Goal: Information Seeking & Learning: Learn about a topic

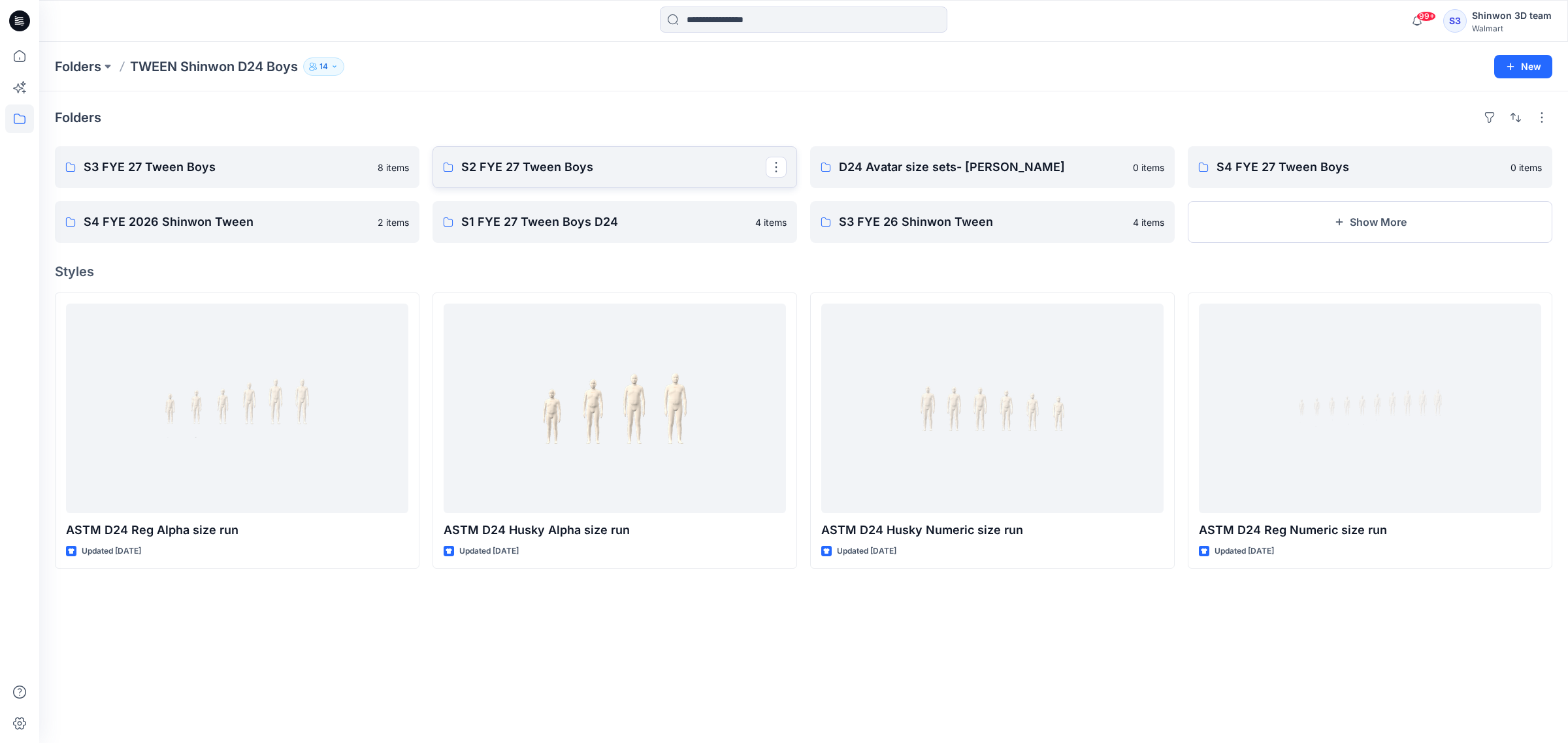
click at [541, 161] on p "S2 FYE 27 Tween Boys" at bounding box center [613, 166] width 304 height 18
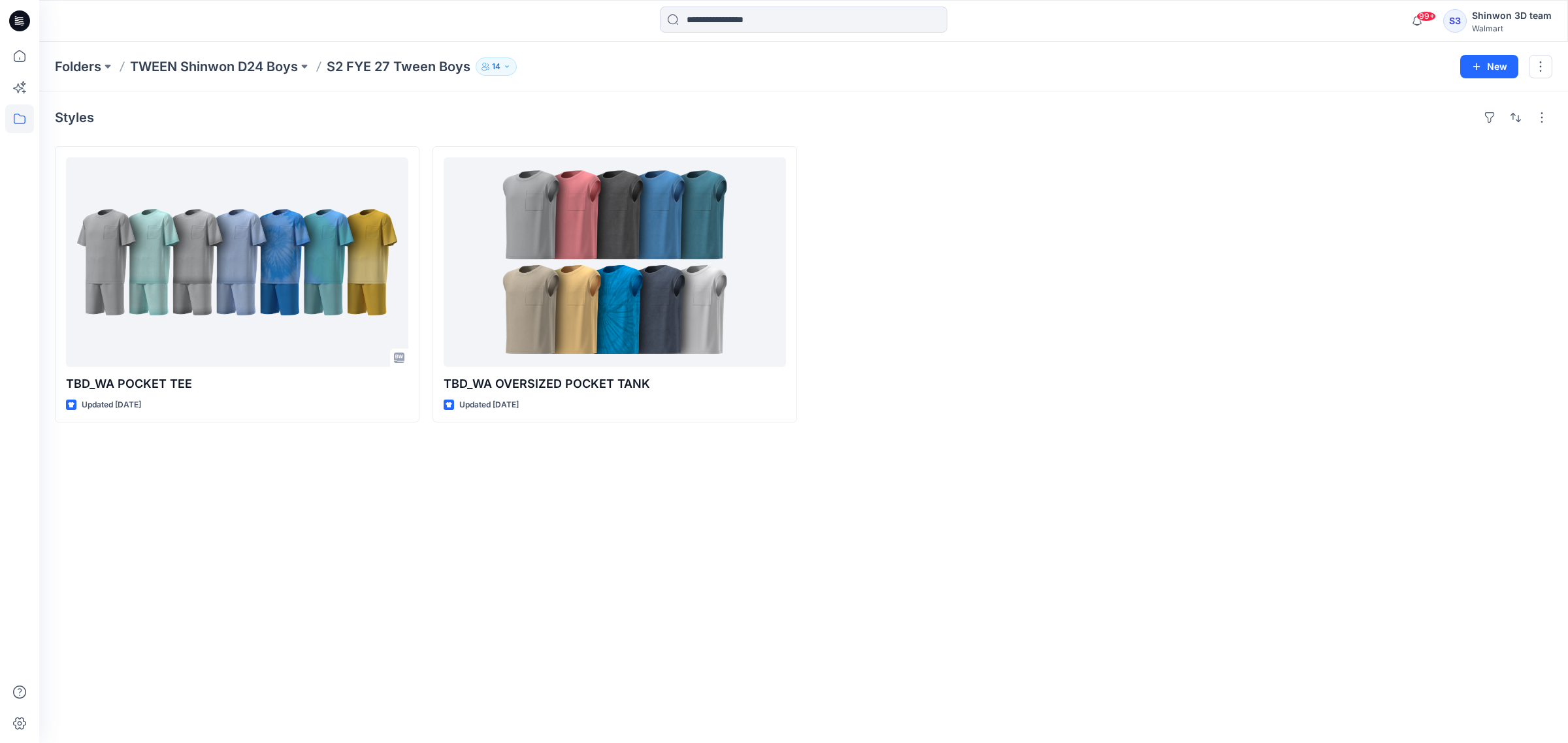
click at [379, 604] on div "Styles TBD_WA POCKET TEE Updated [DATE] TBD_WA OVERSIZED POCKET TANK Updated [D…" at bounding box center [804, 417] width 1529 height 652
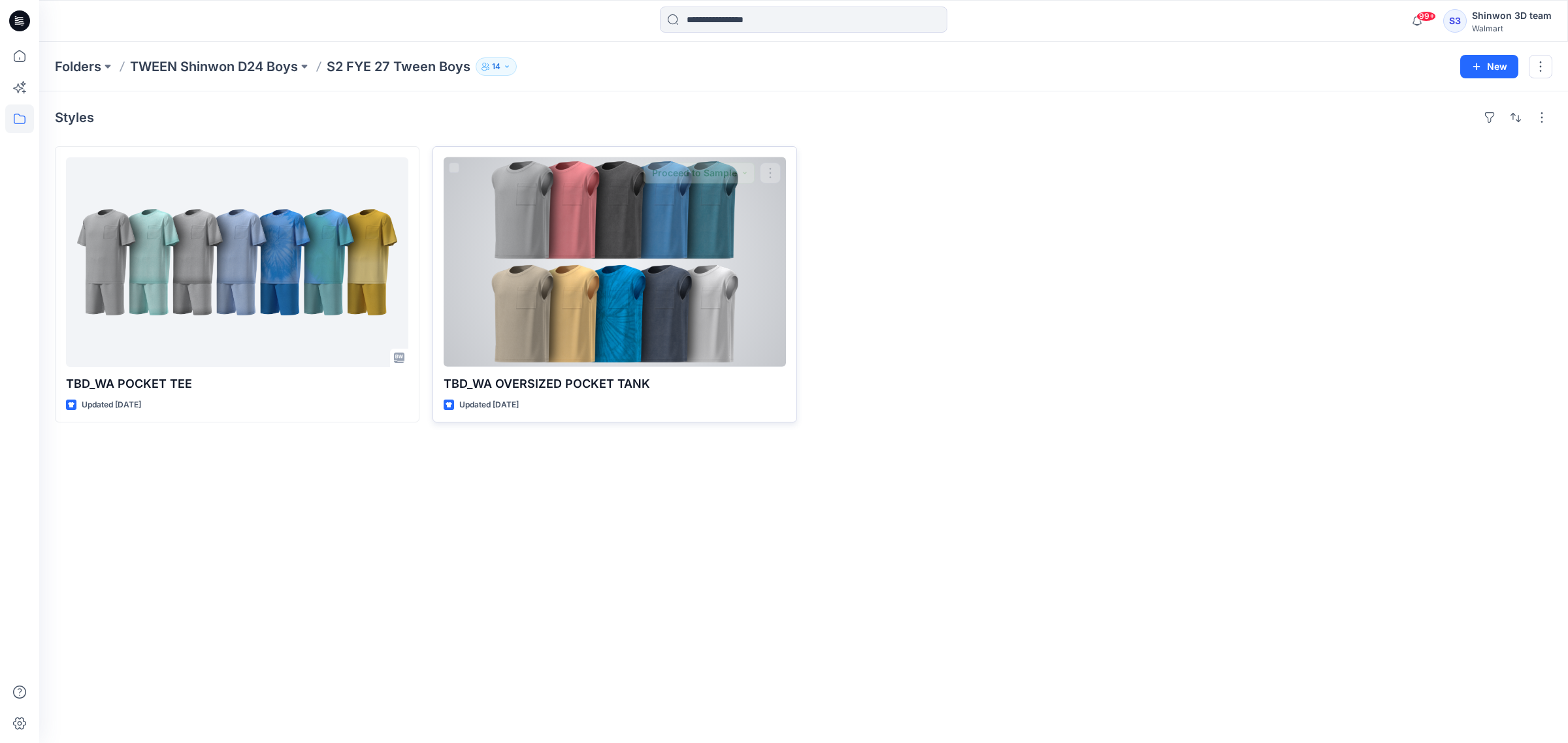
click at [601, 406] on div "Updated [DATE]" at bounding box center [614, 406] width 343 height 14
click at [590, 334] on div at bounding box center [614, 262] width 343 height 210
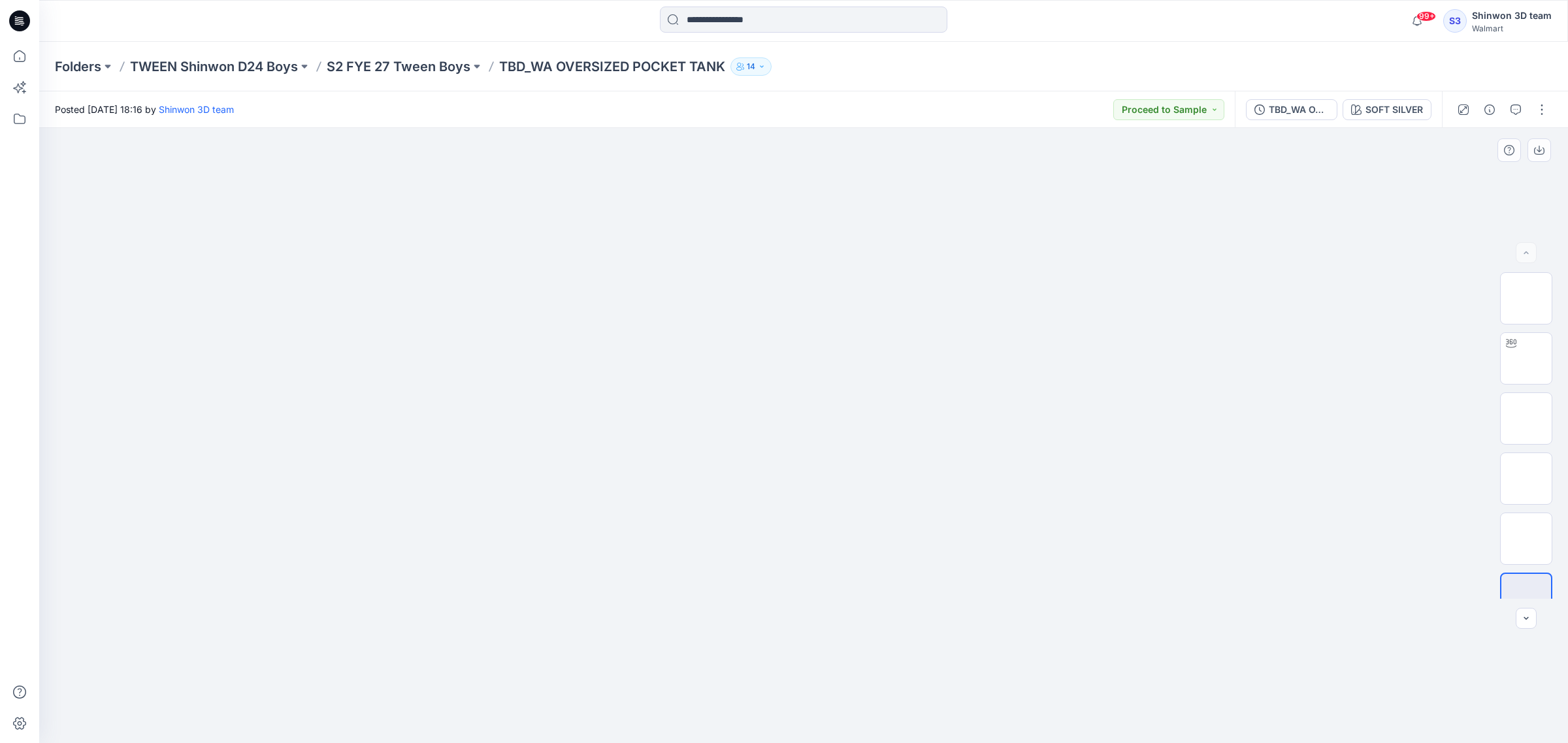
click at [854, 351] on img at bounding box center [804, 491] width 653 height 504
drag, startPoint x: 540, startPoint y: 232, endPoint x: 1137, endPoint y: 709, distance: 764.2
click at [1137, 709] on div at bounding box center [804, 435] width 1529 height 616
click at [1134, 569] on div at bounding box center [804, 435] width 1529 height 616
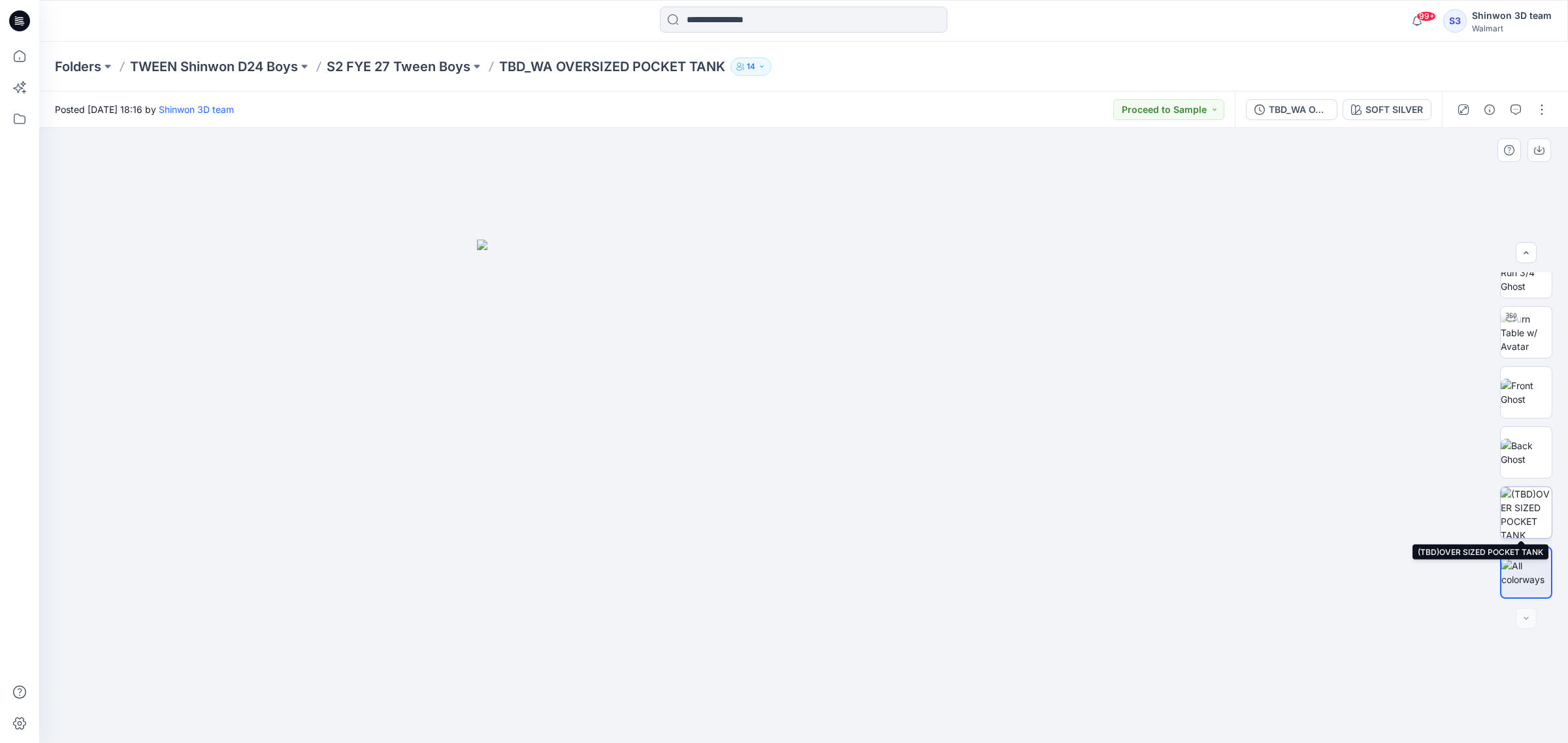
click at [1507, 505] on img at bounding box center [1526, 513] width 51 height 51
click at [1509, 567] on img at bounding box center [1526, 573] width 51 height 27
click at [879, 454] on img at bounding box center [804, 491] width 653 height 504
click at [792, 384] on img at bounding box center [804, 491] width 653 height 504
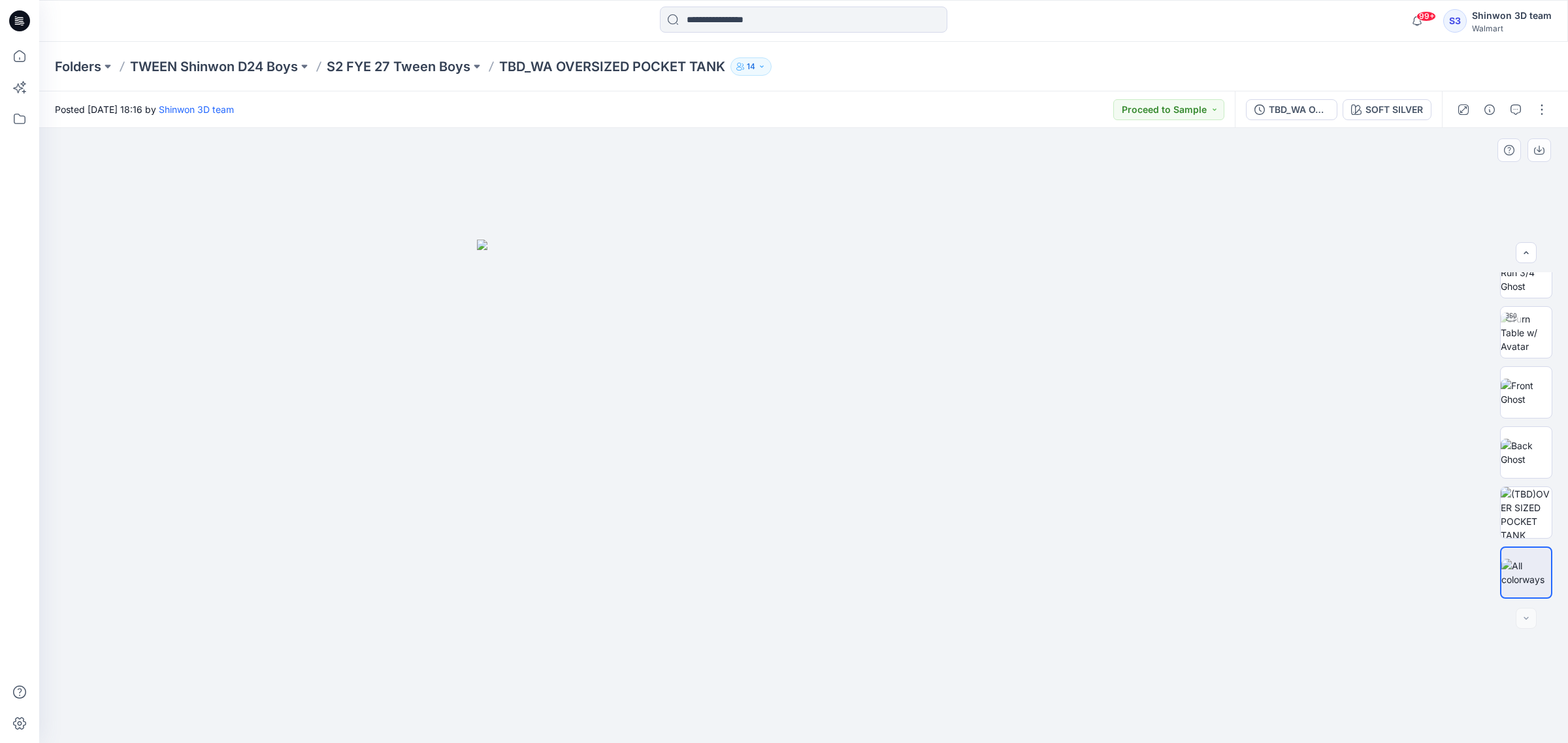
click at [792, 384] on img at bounding box center [804, 491] width 653 height 504
click at [1020, 377] on img at bounding box center [804, 491] width 653 height 504
click at [1104, 474] on img at bounding box center [804, 491] width 653 height 504
click at [433, 67] on p "S2 FYE 27 Tween Boys" at bounding box center [398, 66] width 144 height 18
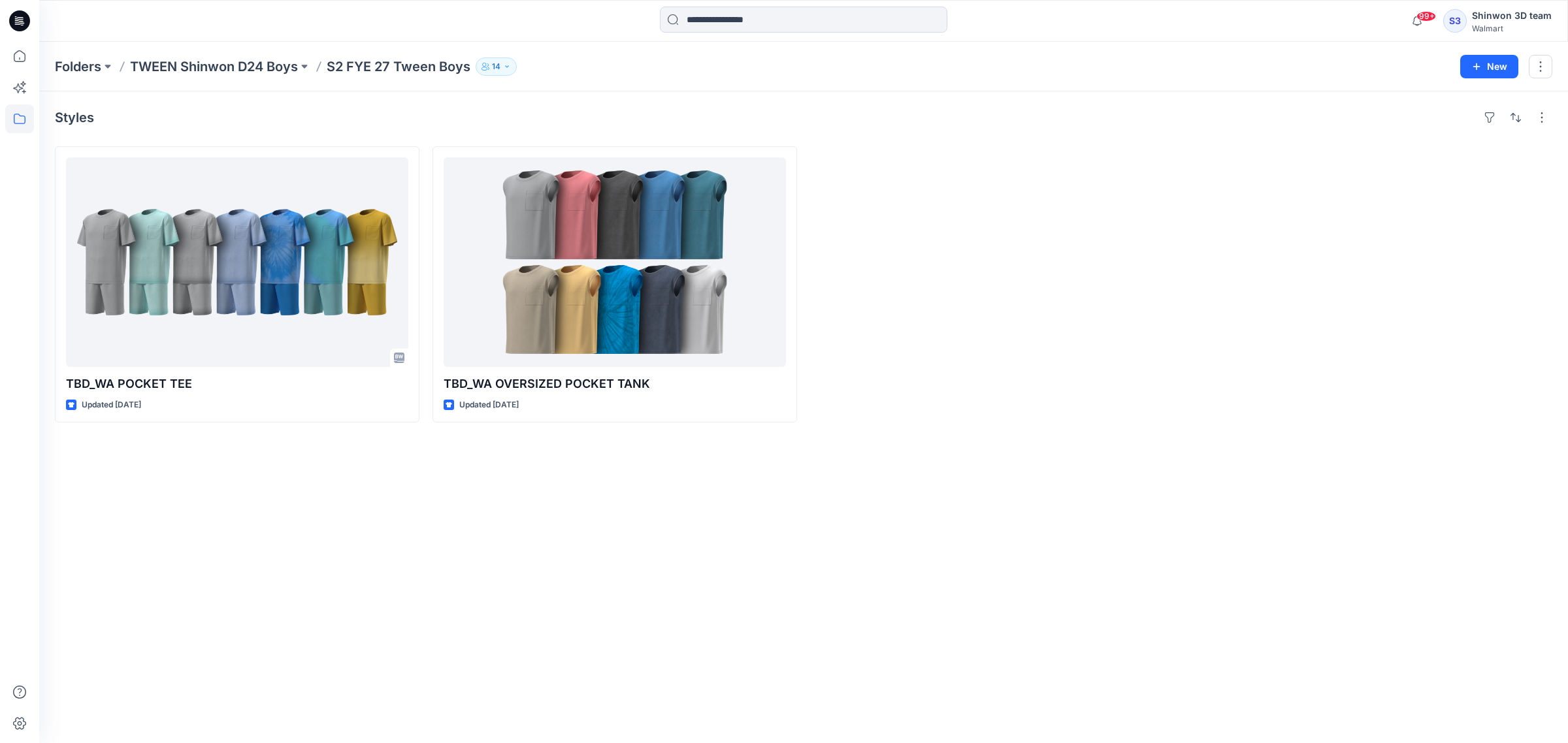
click at [713, 585] on div "Styles TBD_WA POCKET TEE Updated [DATE] TBD_WA OVERSIZED POCKET TANK Updated [D…" at bounding box center [804, 417] width 1529 height 652
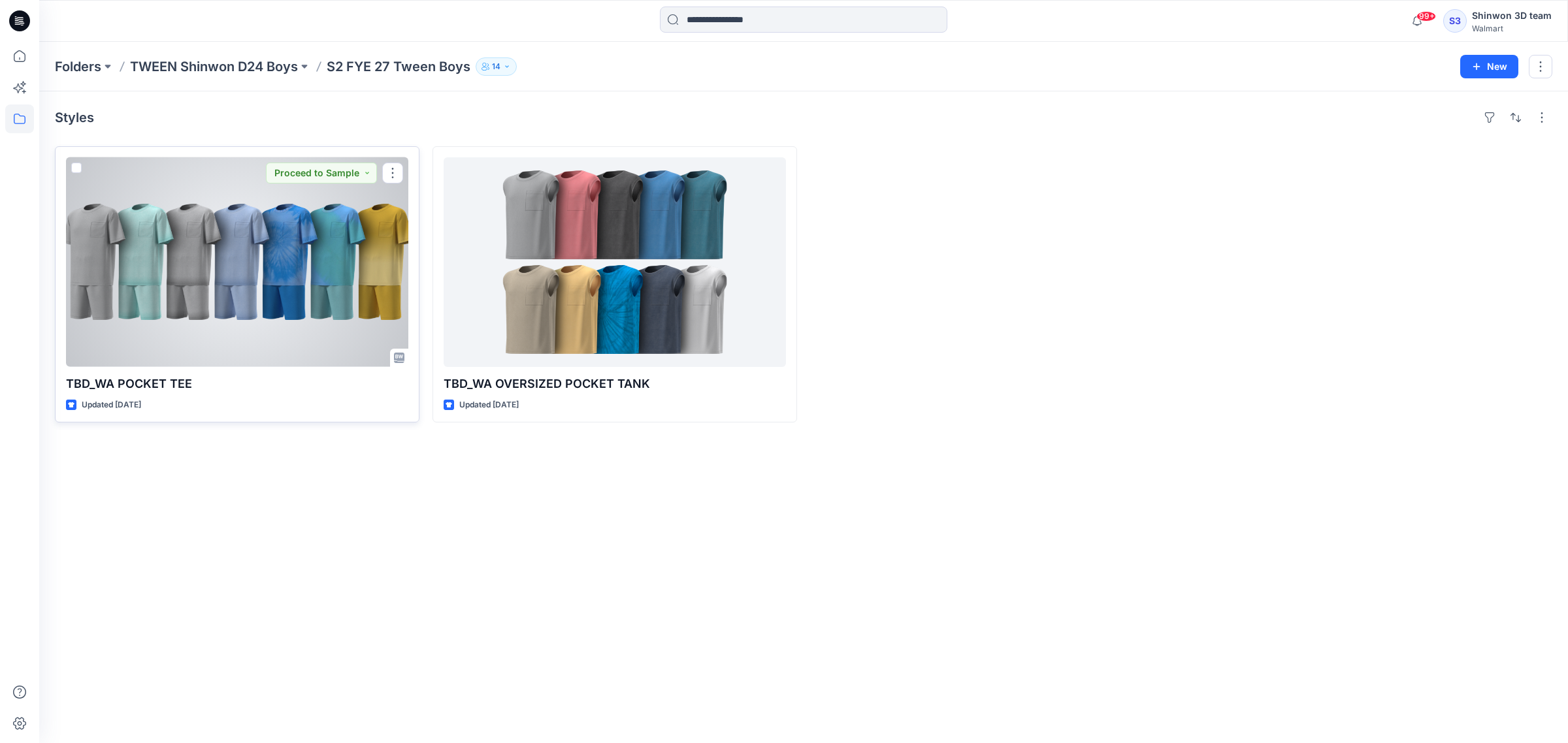
click at [148, 377] on p "TBD_WA POCKET TEE" at bounding box center [237, 383] width 343 height 18
click at [154, 345] on div at bounding box center [237, 262] width 343 height 210
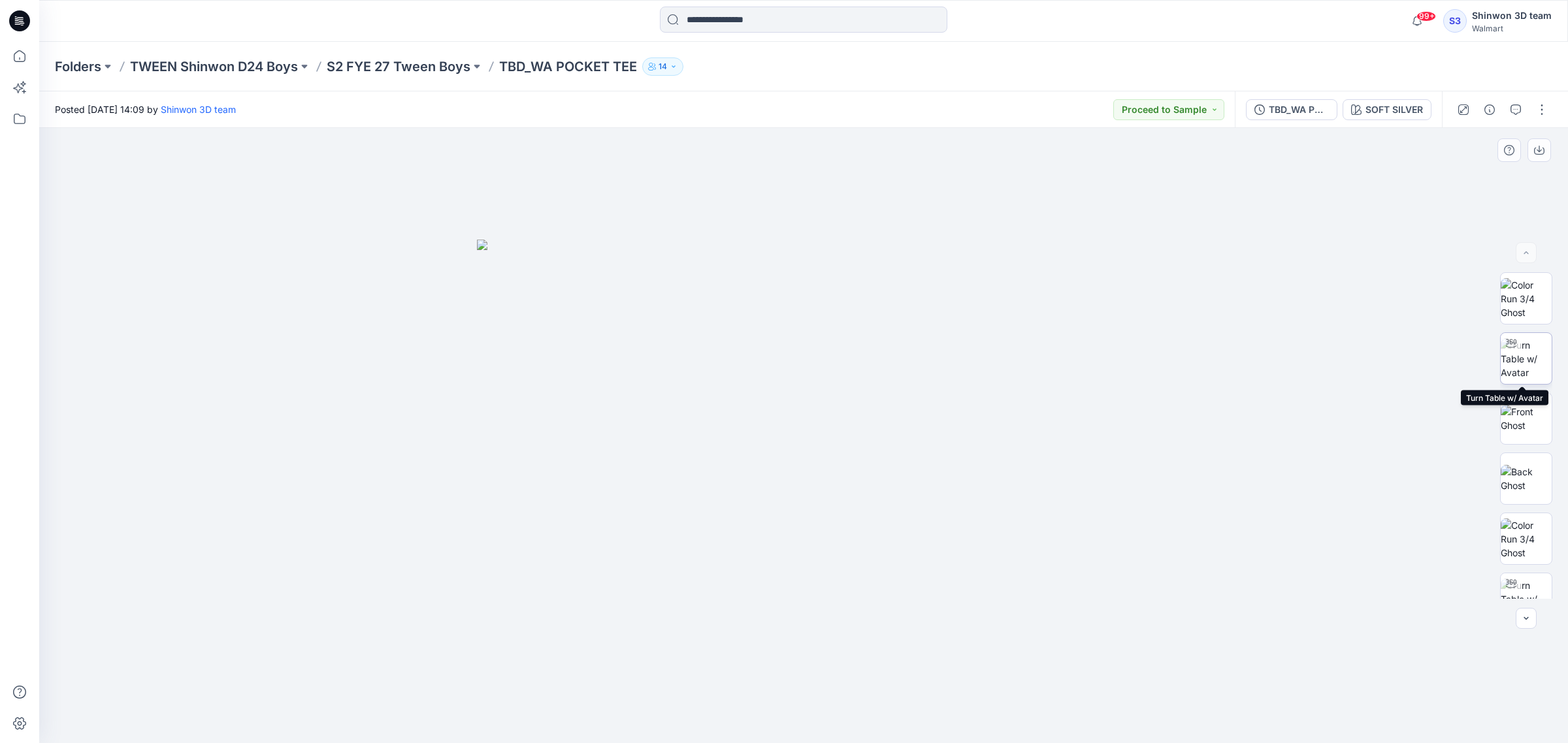
click at [1529, 348] on img at bounding box center [1526, 359] width 51 height 41
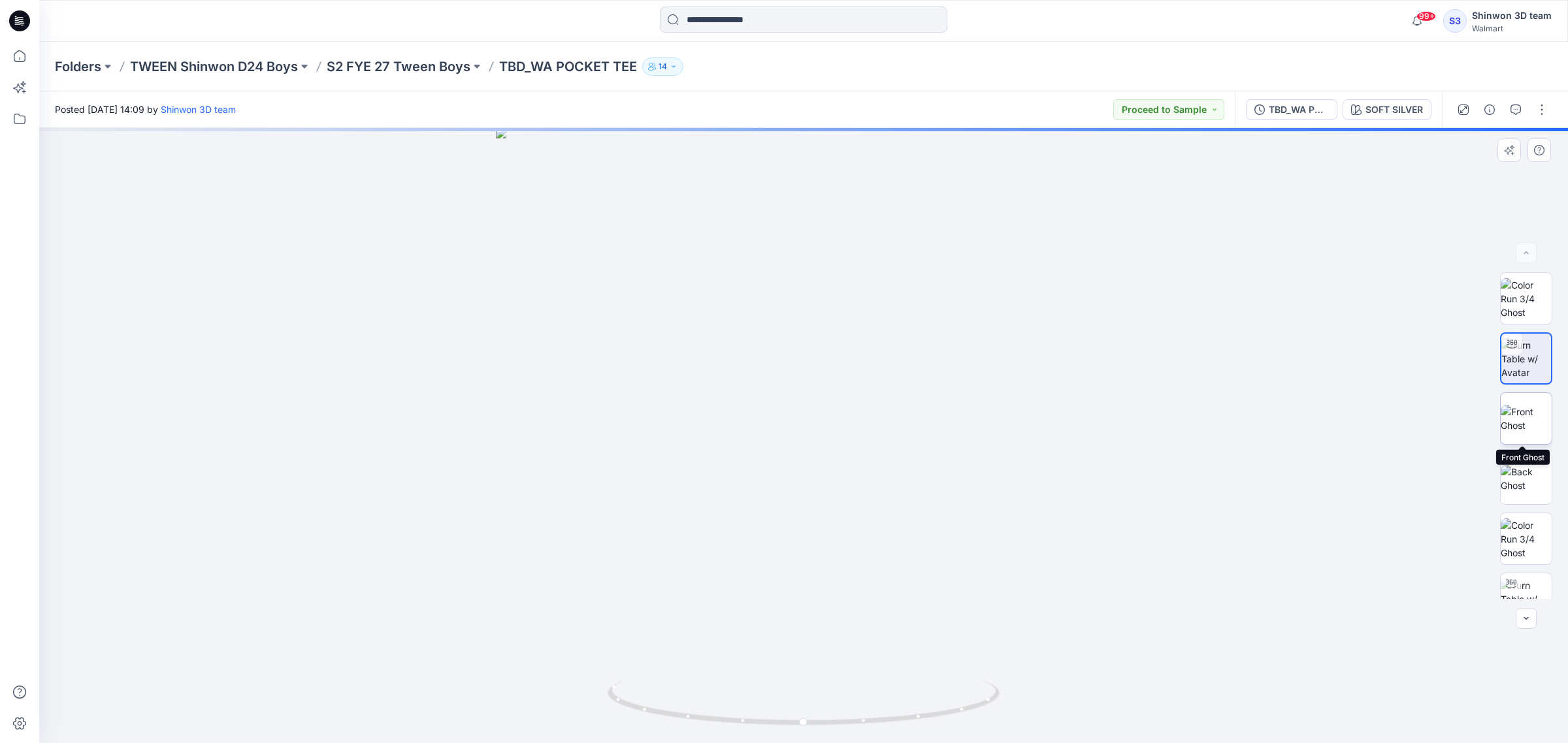
click at [1520, 412] on img at bounding box center [1526, 418] width 51 height 27
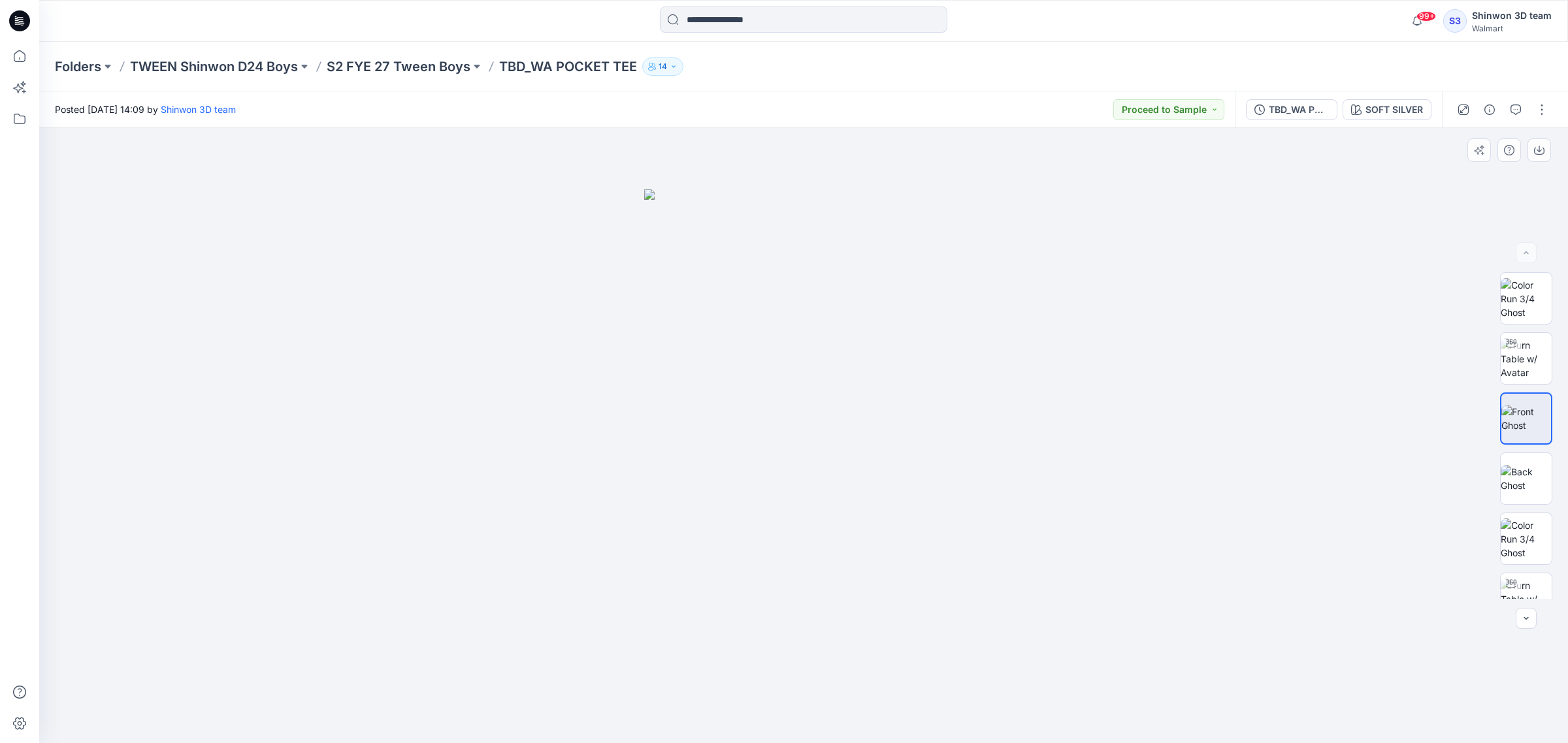
click at [1245, 478] on div at bounding box center [804, 435] width 1529 height 616
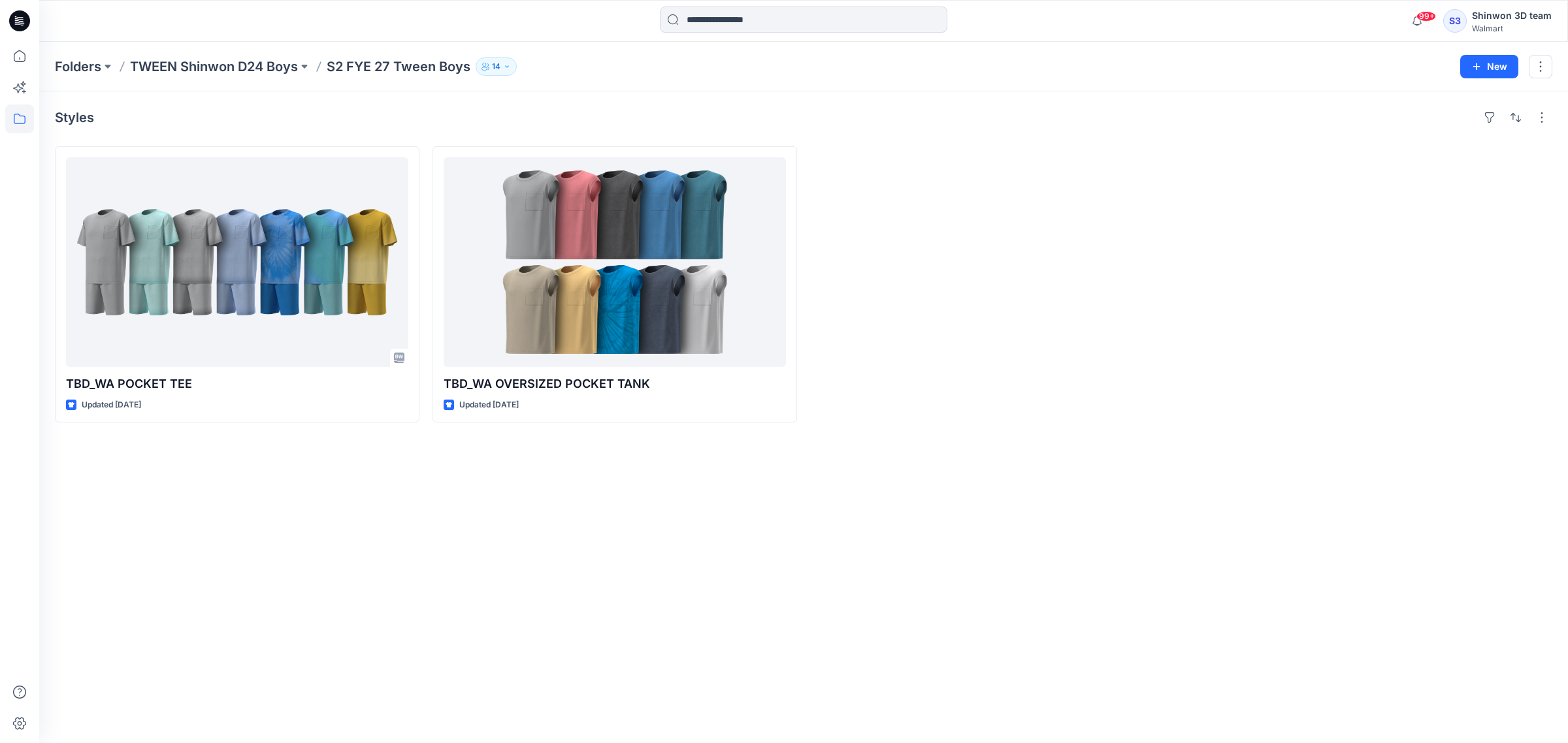
click at [971, 452] on div "Styles TBD_WA POCKET TEE Updated [DATE] TBD_WA OVERSIZED POCKET TANK Updated [D…" at bounding box center [804, 417] width 1529 height 652
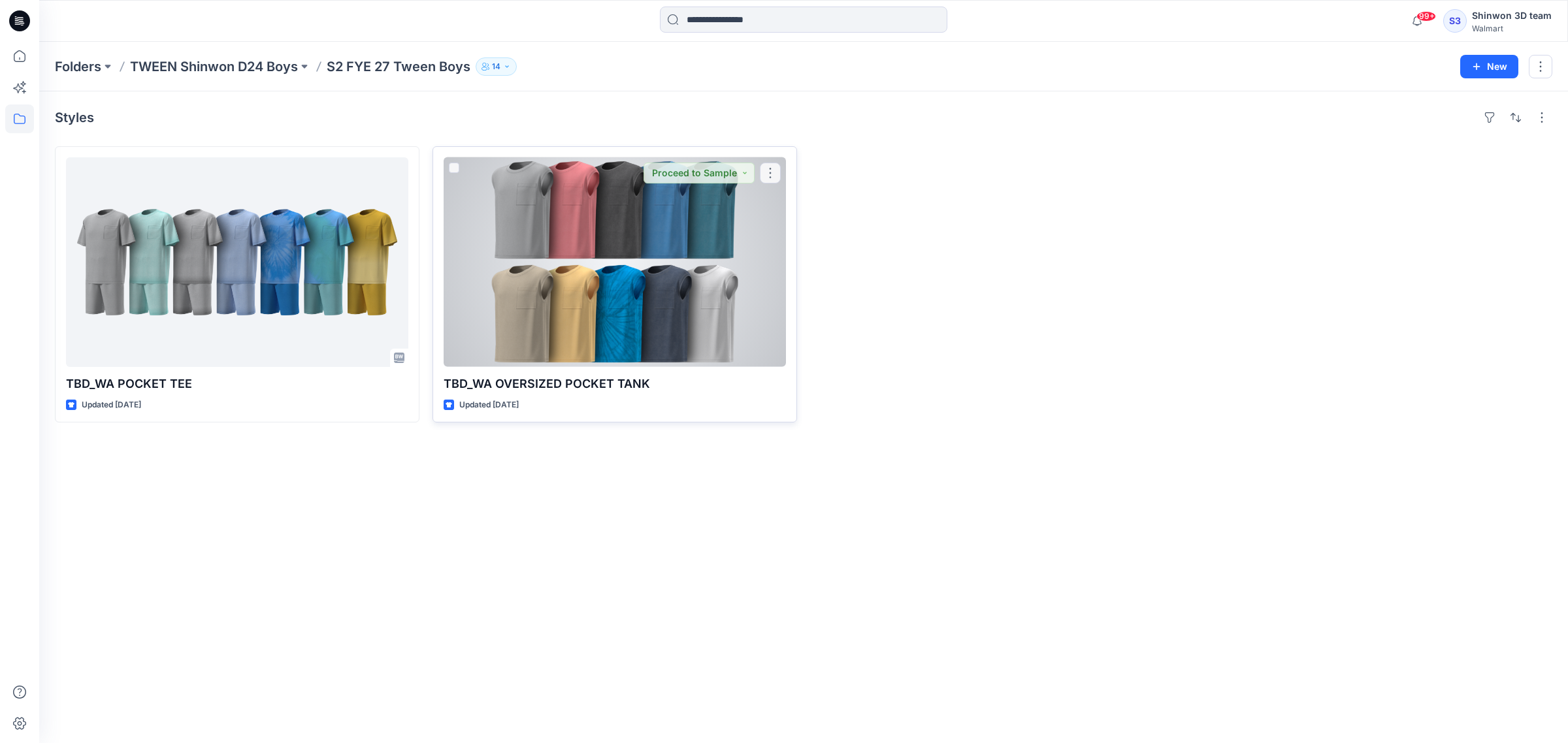
click at [531, 275] on div at bounding box center [614, 262] width 343 height 210
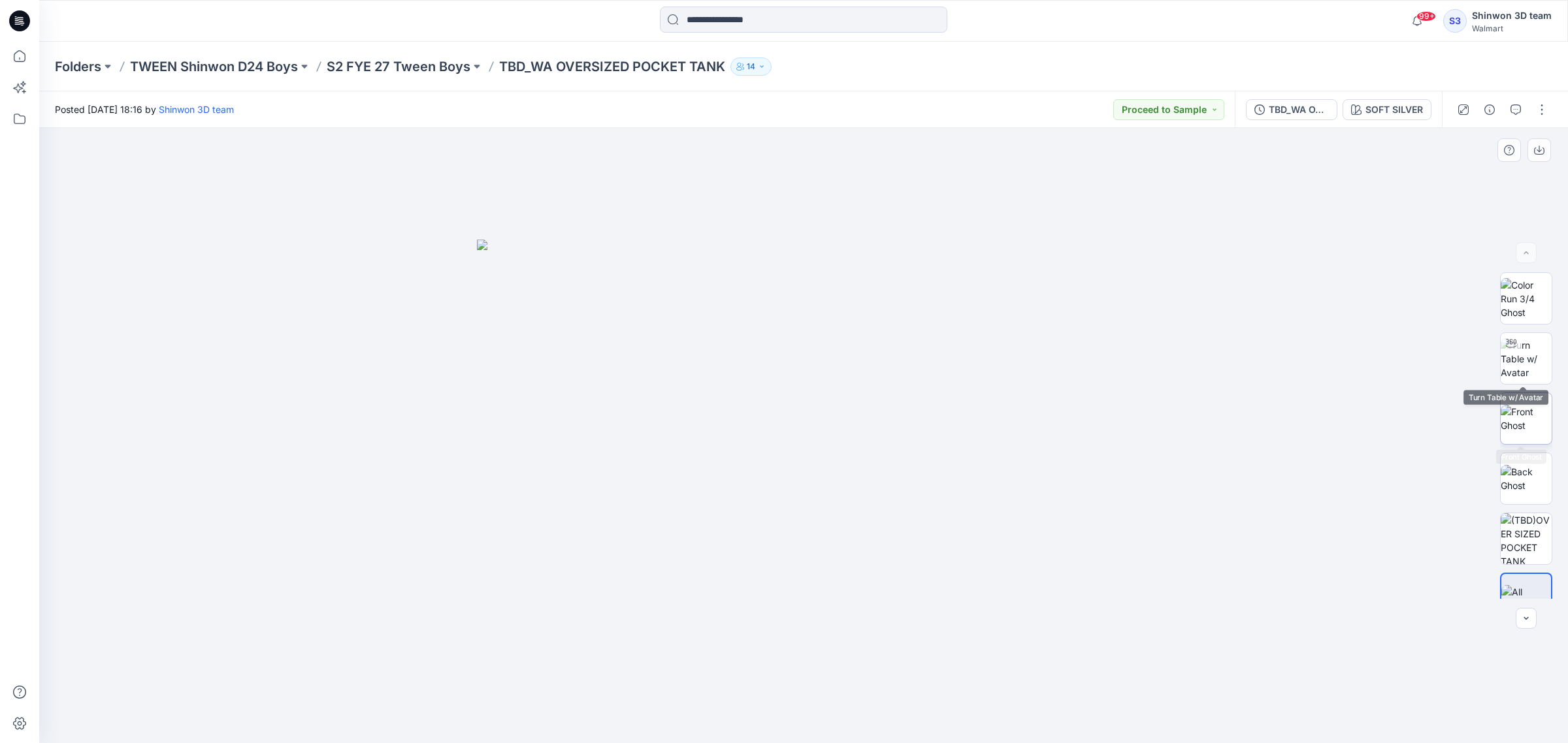
click at [1520, 406] on img at bounding box center [1526, 418] width 51 height 27
click at [1526, 469] on img at bounding box center [1526, 479] width 51 height 27
click at [1530, 364] on img at bounding box center [1526, 359] width 51 height 41
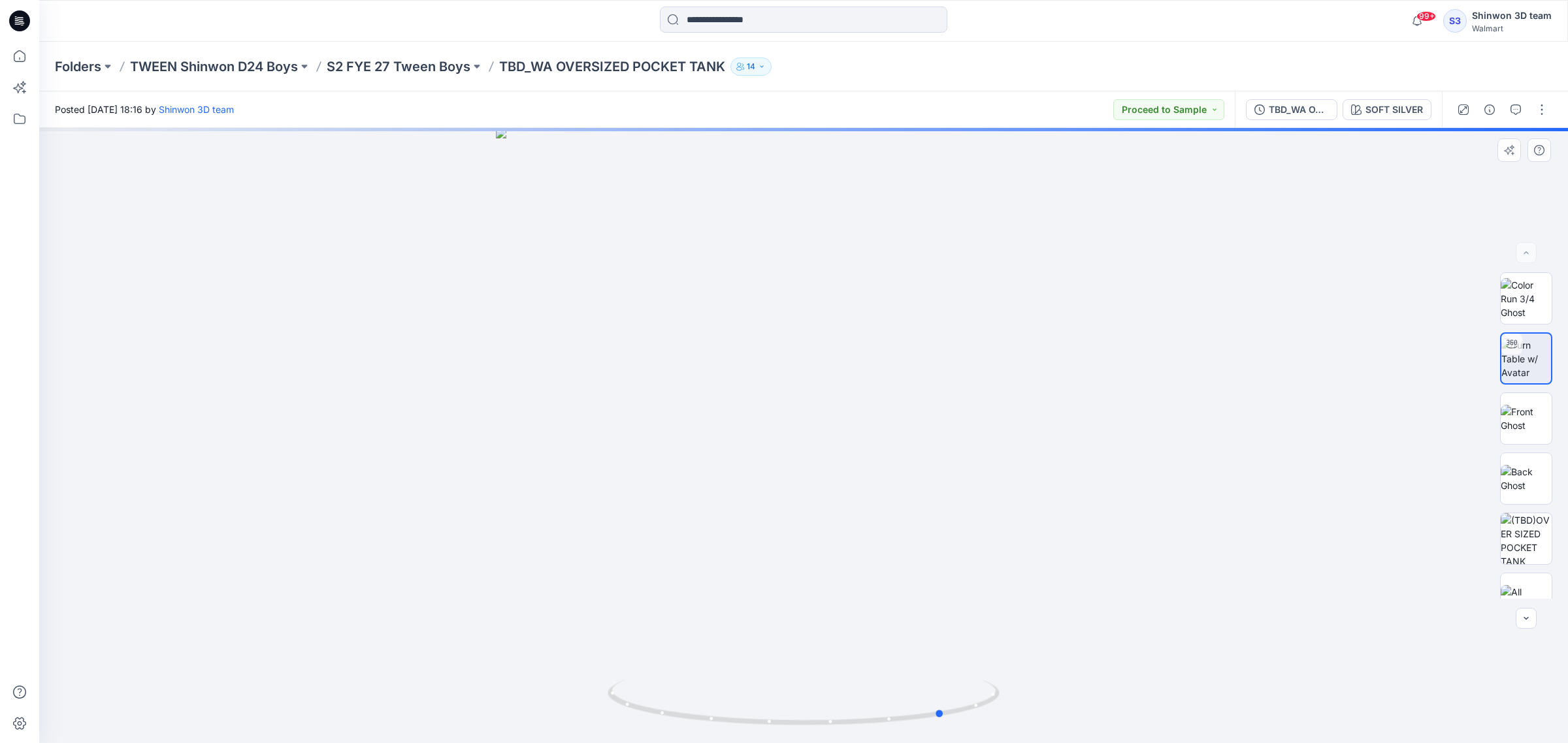
drag, startPoint x: 770, startPoint y: 423, endPoint x: 912, endPoint y: 435, distance: 142.5
click at [912, 435] on div at bounding box center [804, 435] width 1529 height 615
drag, startPoint x: 907, startPoint y: 439, endPoint x: 868, endPoint y: 443, distance: 39.2
click at [868, 443] on div at bounding box center [804, 435] width 1529 height 615
drag, startPoint x: 868, startPoint y: 443, endPoint x: 856, endPoint y: 445, distance: 12.2
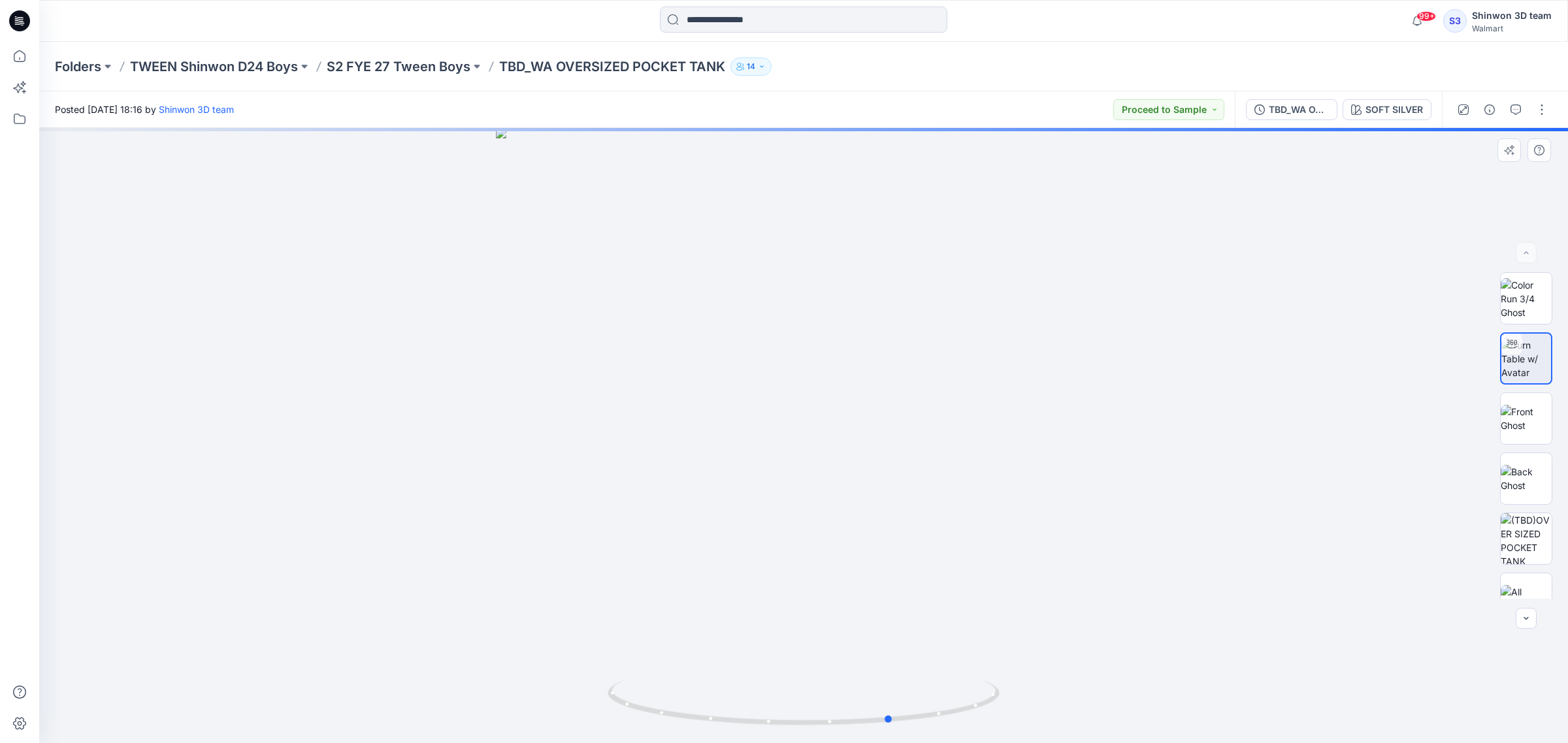
click at [856, 445] on div at bounding box center [804, 435] width 1529 height 615
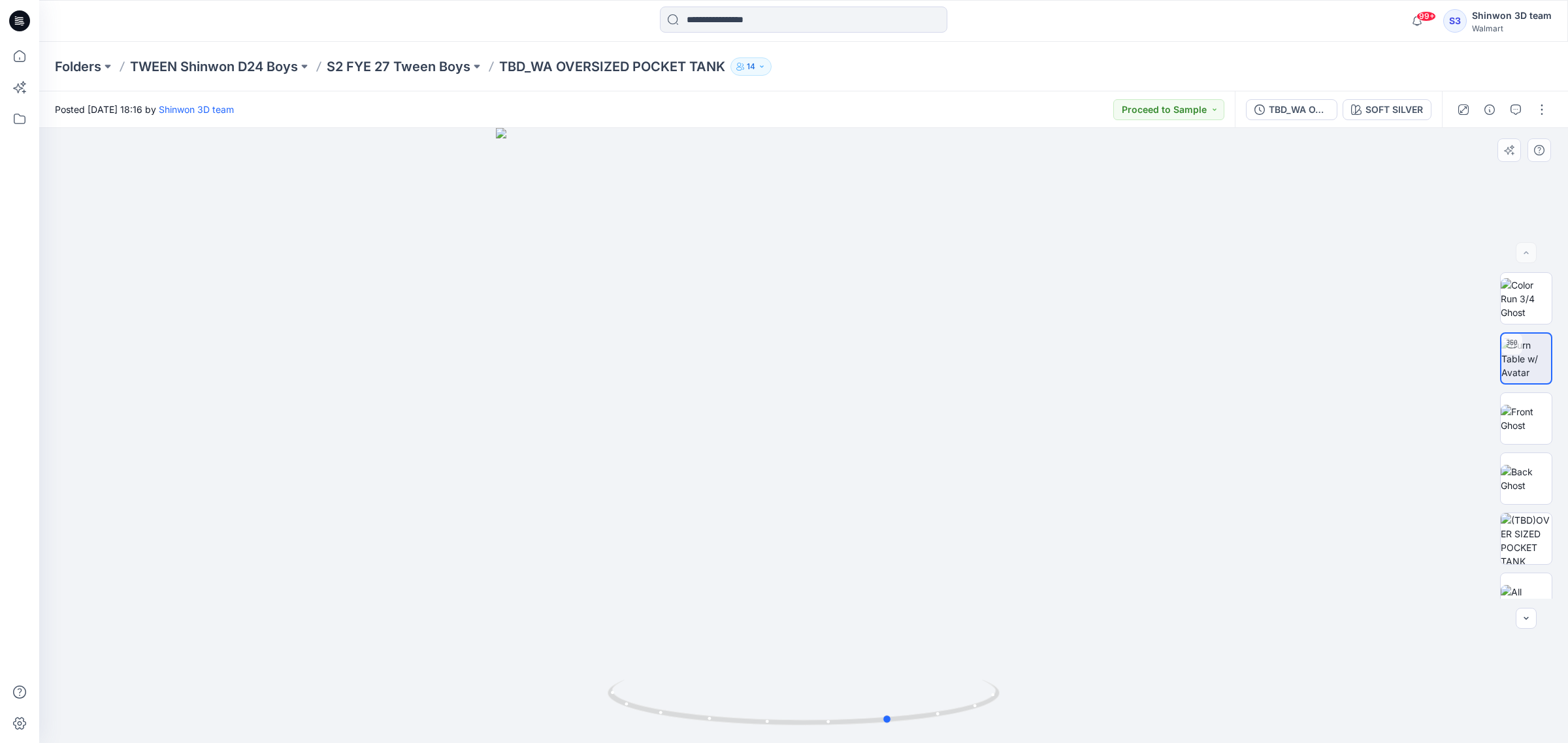
drag, startPoint x: 856, startPoint y: 445, endPoint x: 846, endPoint y: 446, distance: 10.0
click at [846, 446] on div at bounding box center [804, 435] width 1529 height 615
click at [827, 448] on div at bounding box center [804, 435] width 1529 height 615
drag, startPoint x: 796, startPoint y: 459, endPoint x: 843, endPoint y: 462, distance: 47.1
click at [843, 462] on div at bounding box center [804, 435] width 1529 height 615
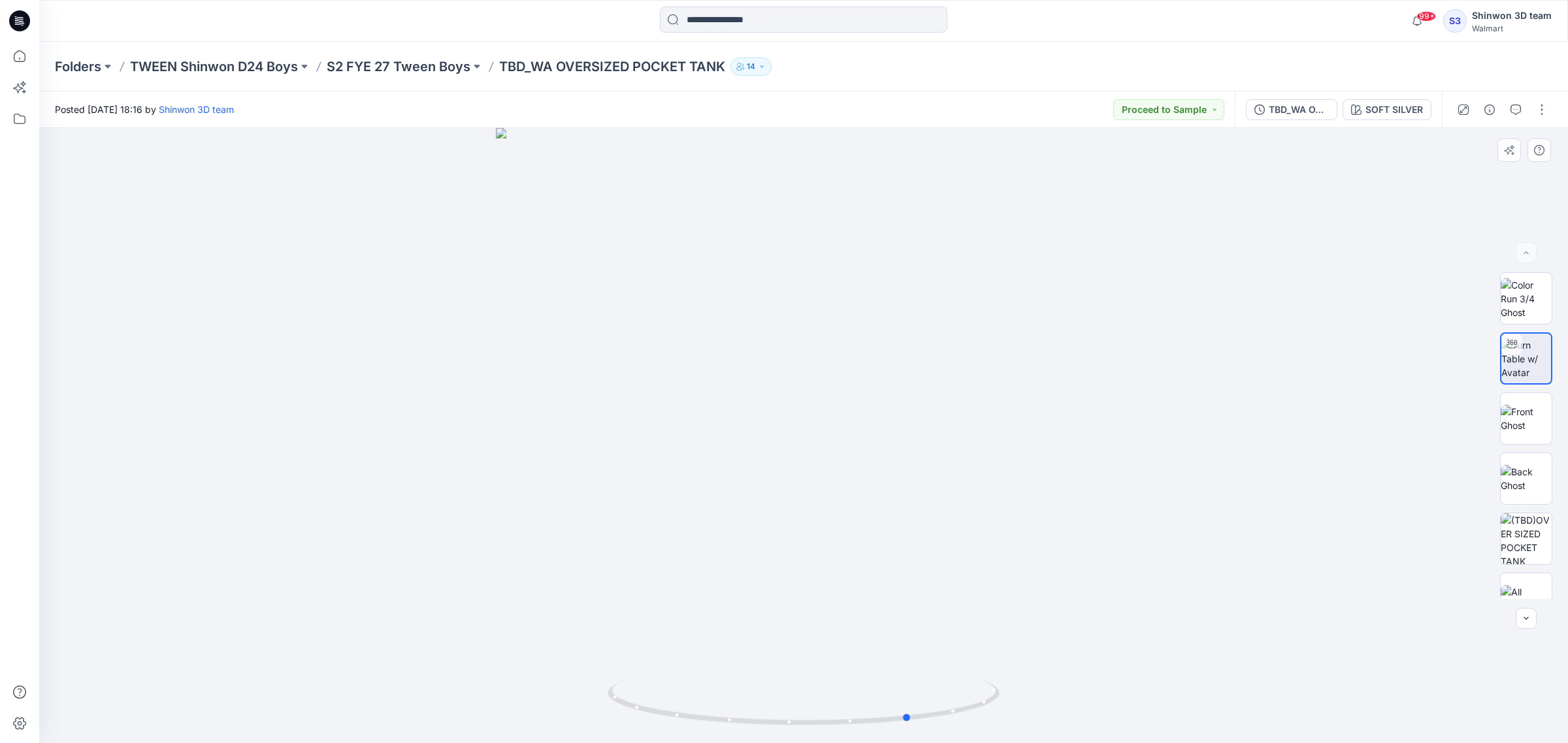
drag, startPoint x: 843, startPoint y: 462, endPoint x: 877, endPoint y: 461, distance: 34.0
click at [877, 461] on div at bounding box center [804, 435] width 1529 height 615
drag, startPoint x: 877, startPoint y: 461, endPoint x: 862, endPoint y: 464, distance: 15.3
click at [862, 464] on div at bounding box center [804, 435] width 1529 height 615
drag, startPoint x: 862, startPoint y: 464, endPoint x: 824, endPoint y: 474, distance: 39.3
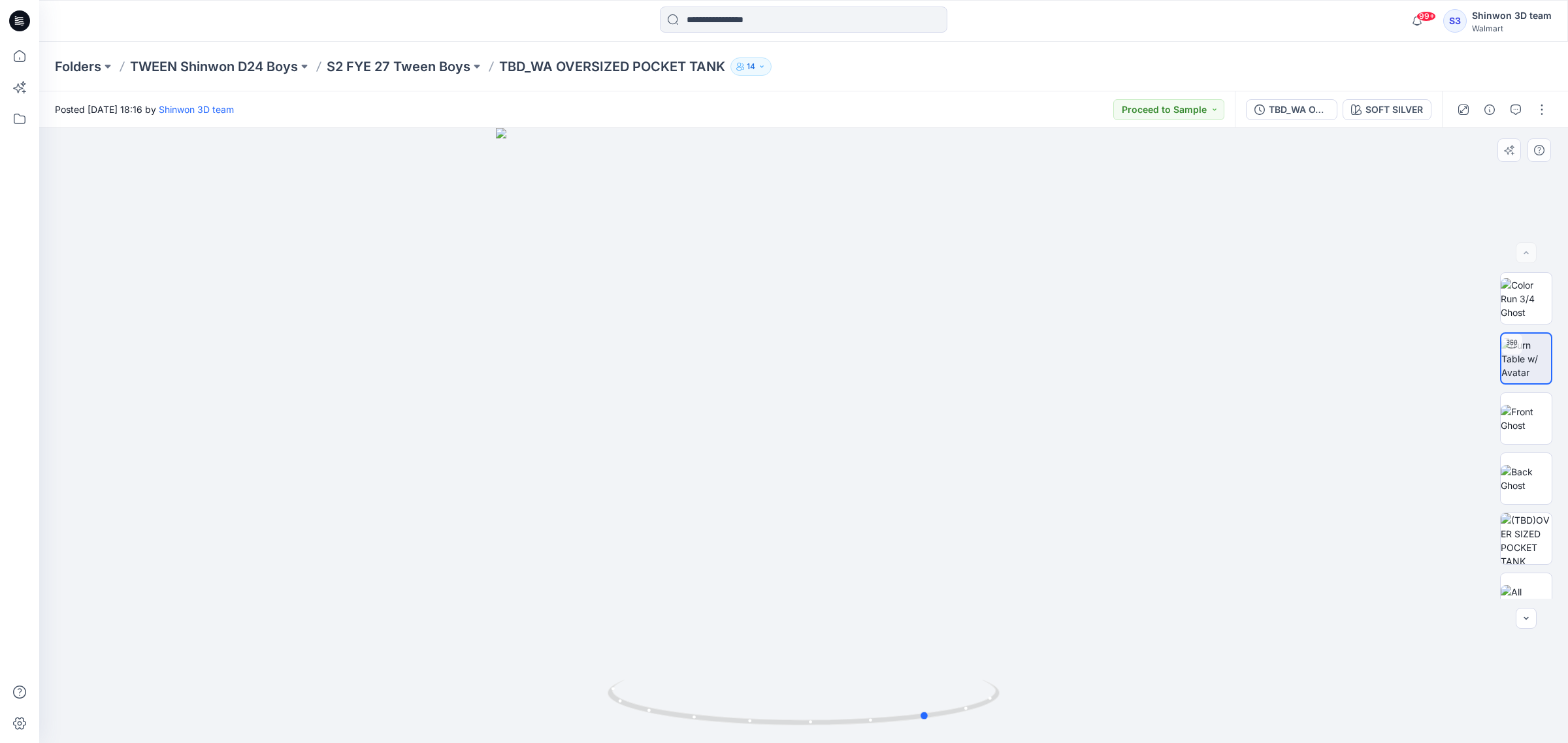
click at [824, 474] on div at bounding box center [804, 435] width 1529 height 615
drag, startPoint x: 845, startPoint y: 510, endPoint x: 891, endPoint y: 508, distance: 46.0
click at [891, 508] on div at bounding box center [804, 435] width 1529 height 615
drag, startPoint x: 891, startPoint y: 510, endPoint x: 846, endPoint y: 522, distance: 46.6
click at [846, 522] on div at bounding box center [804, 435] width 1529 height 615
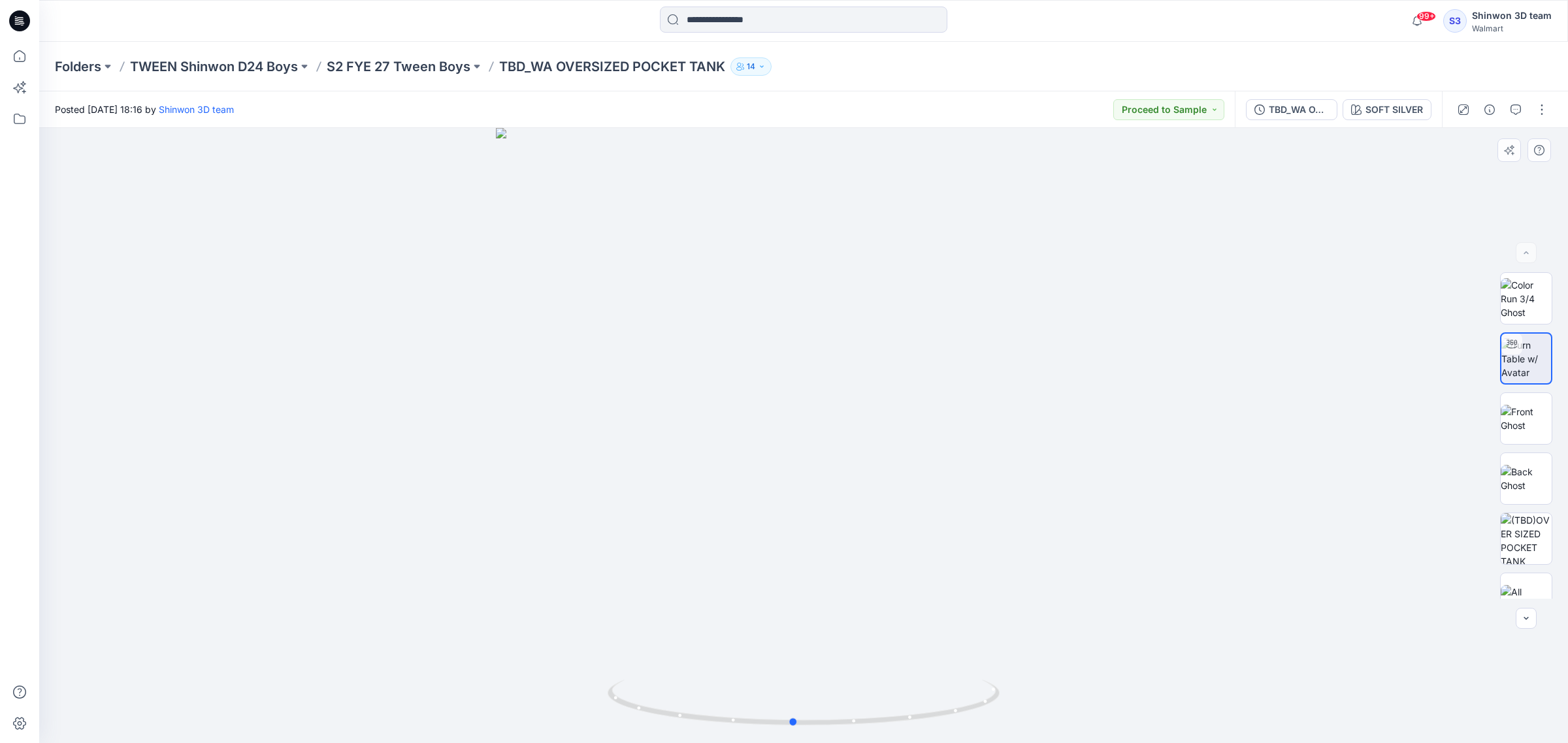
drag, startPoint x: 876, startPoint y: 522, endPoint x: 775, endPoint y: 542, distance: 103.0
click at [775, 542] on div at bounding box center [804, 435] width 1529 height 615
click at [1519, 550] on img at bounding box center [1526, 539] width 51 height 51
click at [1530, 290] on img at bounding box center [1526, 299] width 51 height 41
click at [1520, 353] on img at bounding box center [1526, 359] width 51 height 41
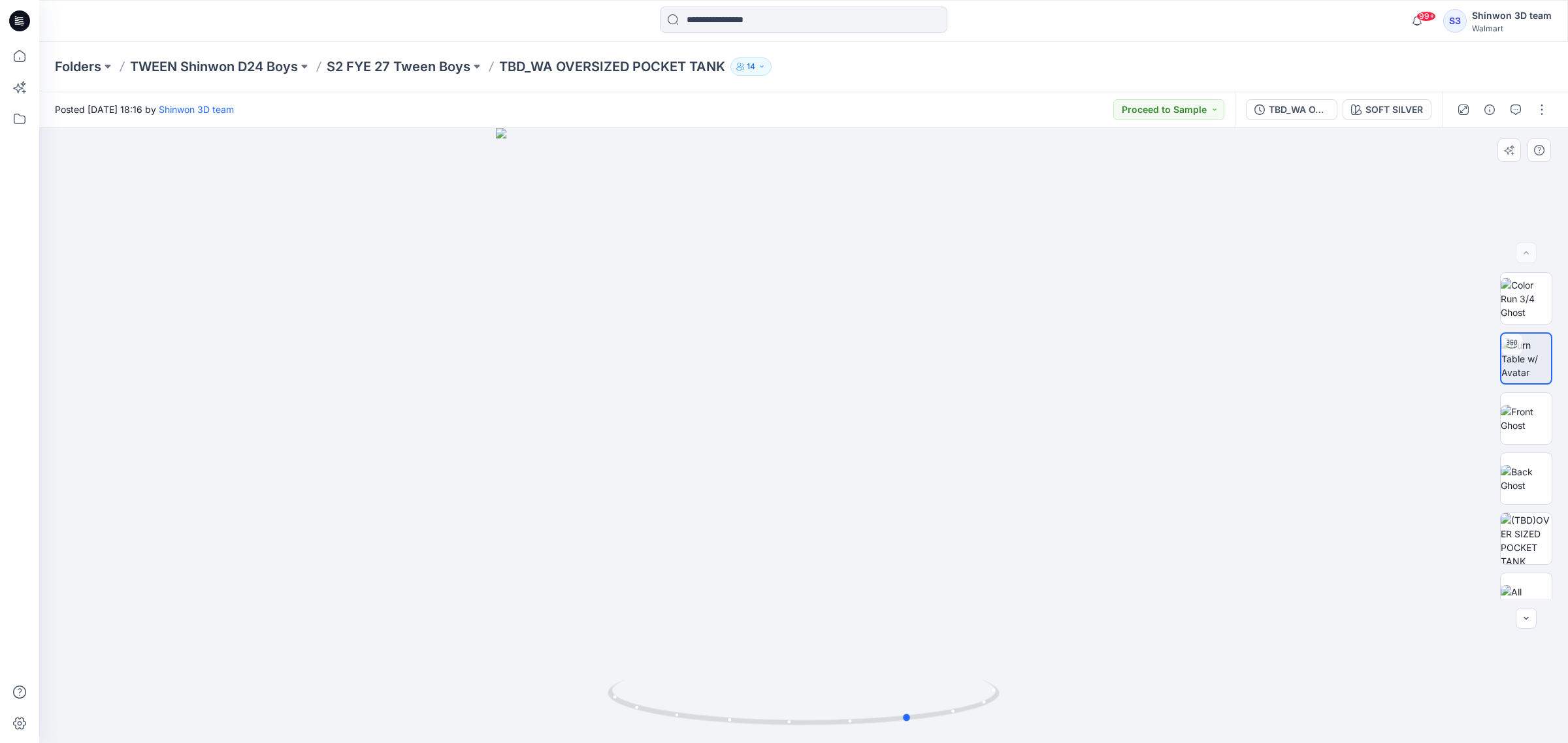
drag, startPoint x: 809, startPoint y: 659, endPoint x: 916, endPoint y: 631, distance: 110.6
click at [916, 631] on div at bounding box center [804, 435] width 1529 height 615
click at [443, 64] on p "S2 FYE 27 Tween Boys" at bounding box center [398, 66] width 144 height 18
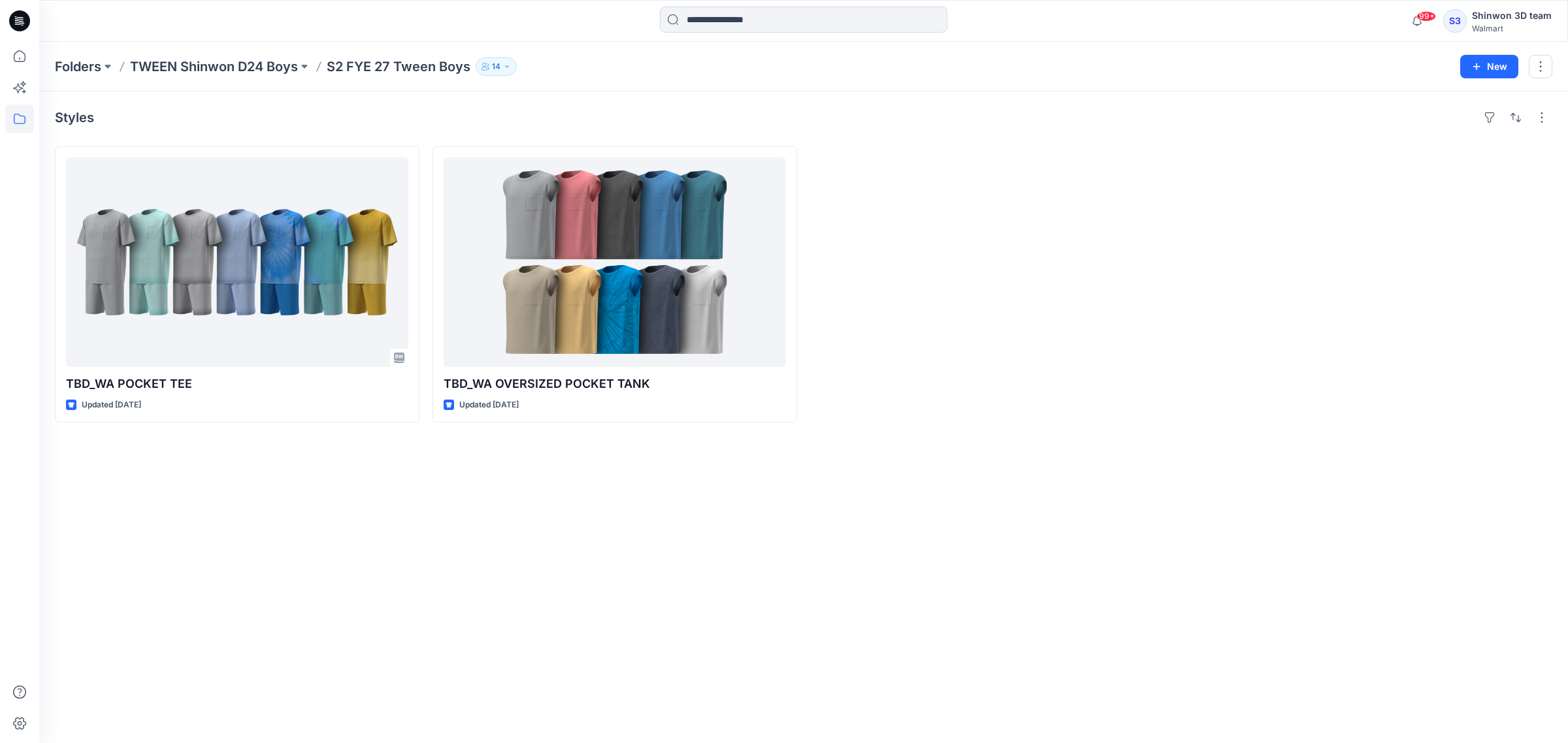
click at [589, 681] on div "Styles TBD_WA POCKET TEE Updated [DATE] TBD_WA OVERSIZED POCKET TANK Updated [D…" at bounding box center [804, 417] width 1529 height 652
